Goal: Task Accomplishment & Management: Manage account settings

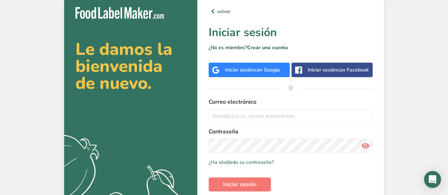
click at [267, 72] on span "con Google" at bounding box center [268, 70] width 26 height 7
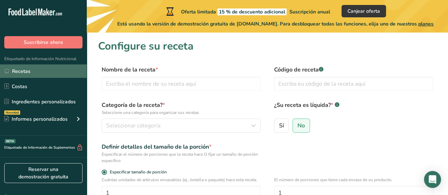
click at [29, 68] on link "Recetas" at bounding box center [43, 71] width 87 height 13
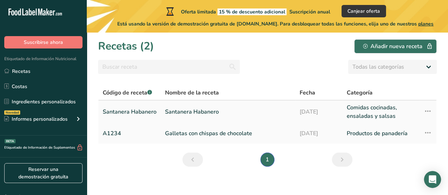
click at [147, 113] on link "Santanera Habanero" at bounding box center [130, 112] width 54 height 17
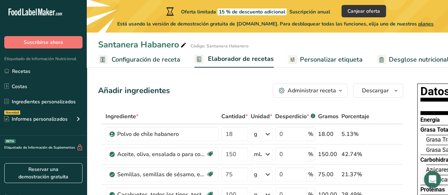
click at [341, 93] on icon "button" at bounding box center [341, 90] width 6 height 9
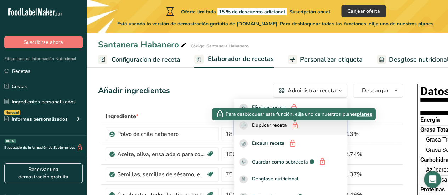
click at [294, 127] on icon "button" at bounding box center [295, 126] width 8 height 11
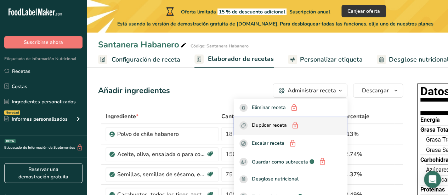
click at [274, 127] on span "Duplicar receta" at bounding box center [269, 126] width 35 height 9
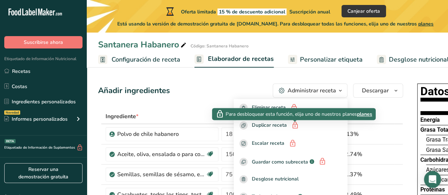
click at [367, 115] on span "planes" at bounding box center [364, 114] width 15 height 7
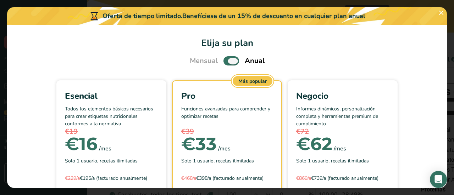
click at [227, 60] on span "Pick Your Pricing Plan Modal" at bounding box center [231, 60] width 16 height 9
click at [227, 60] on input "Pick Your Pricing Plan Modal" at bounding box center [225, 61] width 5 height 5
checkbox input "false"
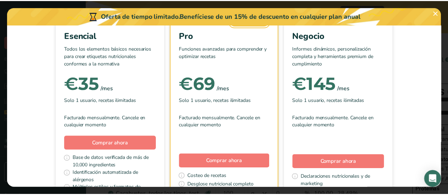
scroll to position [33, 0]
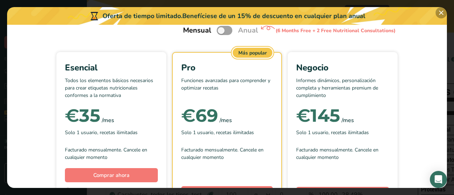
click at [441, 15] on button "Pick Your Pricing Plan Modal" at bounding box center [440, 12] width 11 height 11
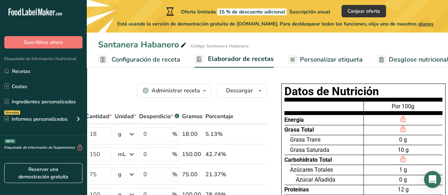
scroll to position [0, 136]
